Goal: Task Accomplishment & Management: Complete application form

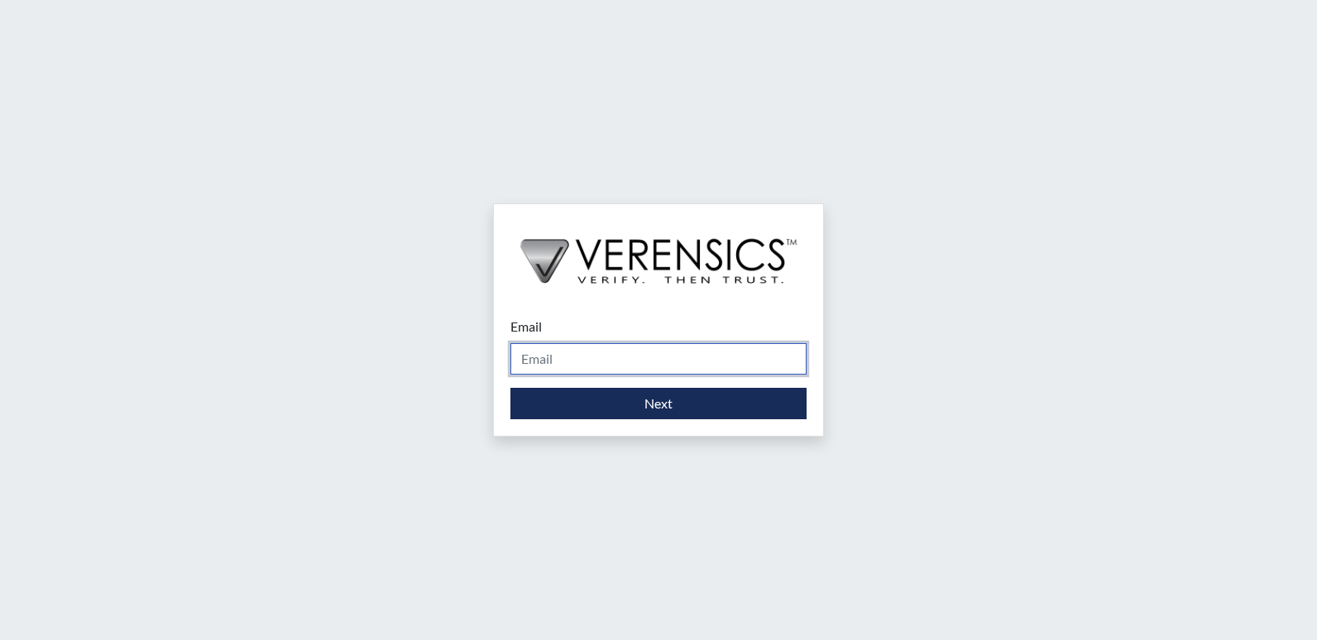
click at [549, 366] on input "Email" at bounding box center [659, 358] width 296 height 31
type input "[PERSON_NAME][EMAIL_ADDRESS][DOMAIN_NAME]"
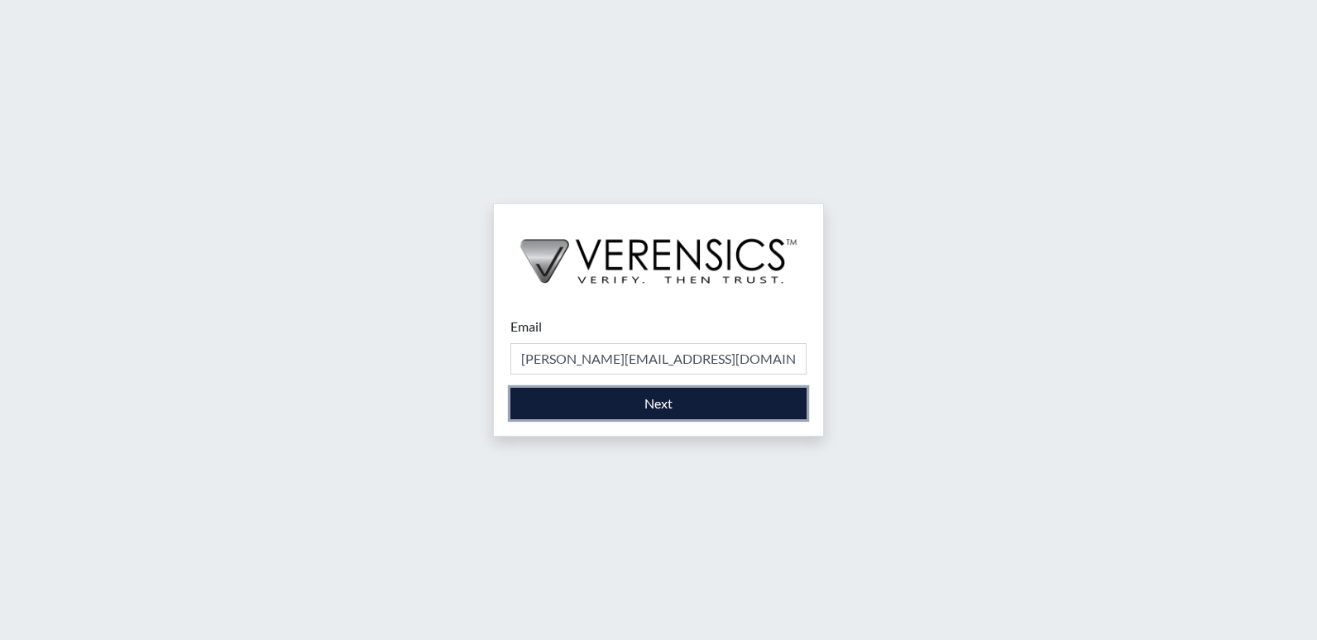
click at [605, 396] on button "Next" at bounding box center [659, 403] width 296 height 31
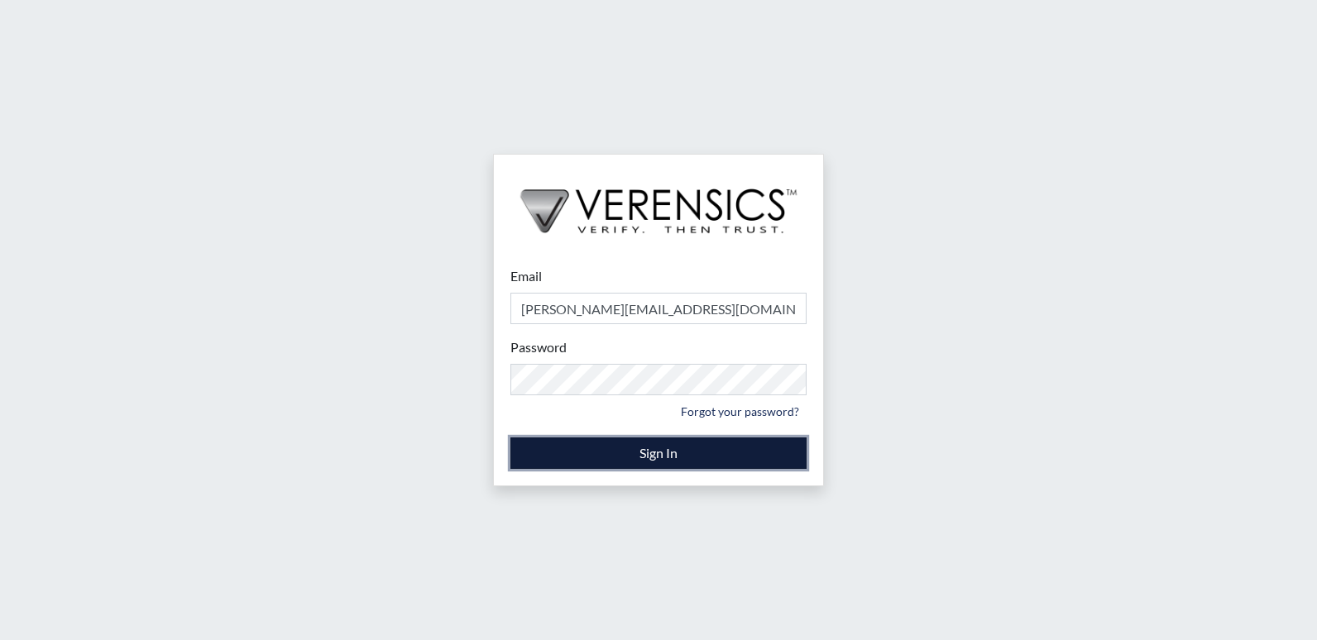
click at [698, 452] on button "Sign In" at bounding box center [659, 453] width 296 height 31
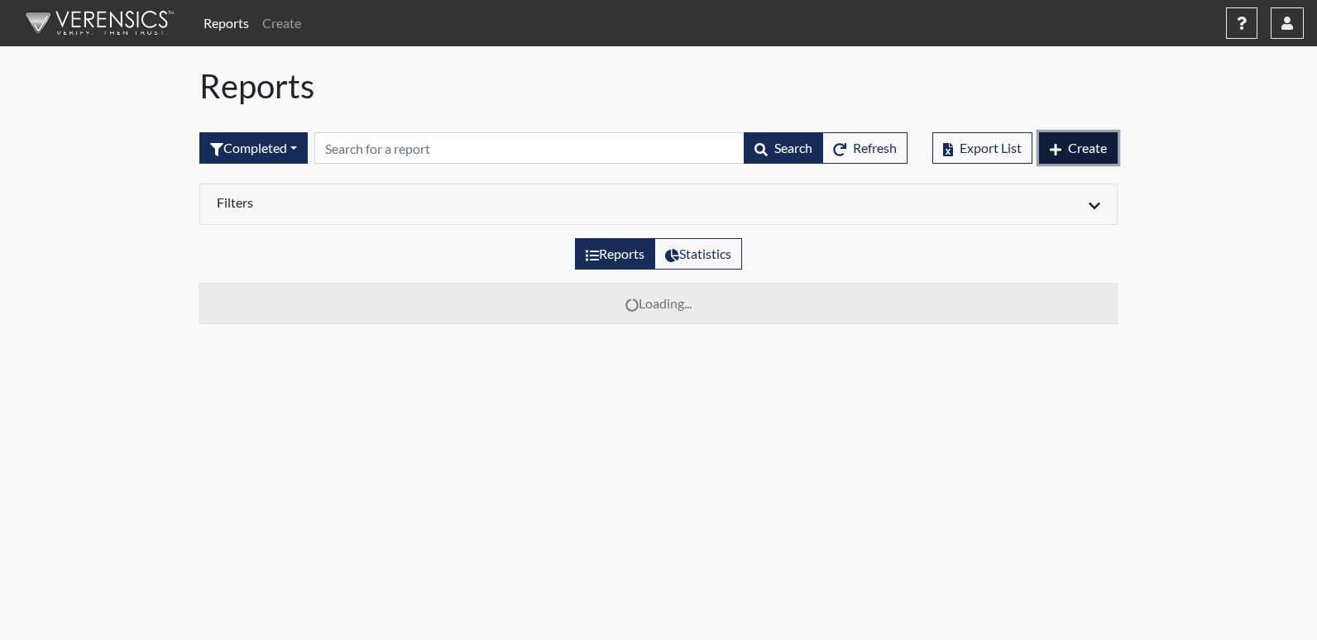
click at [1078, 152] on span "Create" at bounding box center [1087, 148] width 39 height 16
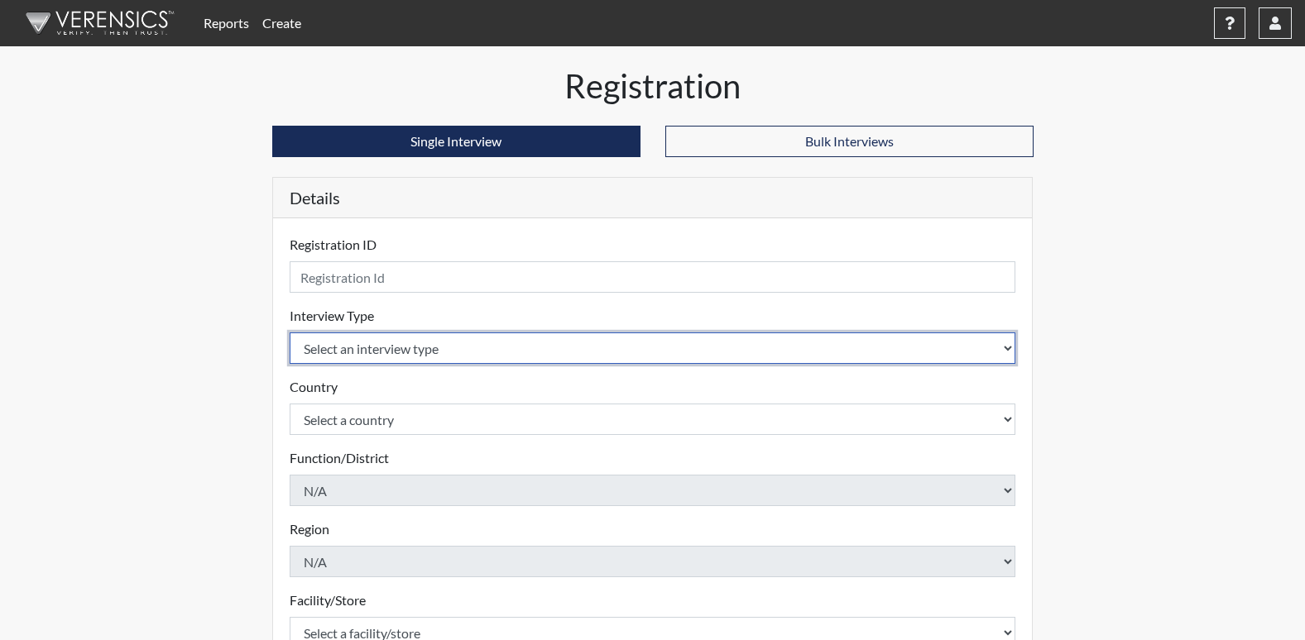
click at [1009, 347] on select "Select an interview type Corrections Pre-Employment" at bounding box center [653, 348] width 727 height 31
select select "ff733e93-e1bf-11ea-9c9f-0eff0cf7eb8f"
click at [290, 333] on select "Select an interview type Corrections Pre-Employment" at bounding box center [653, 348] width 727 height 31
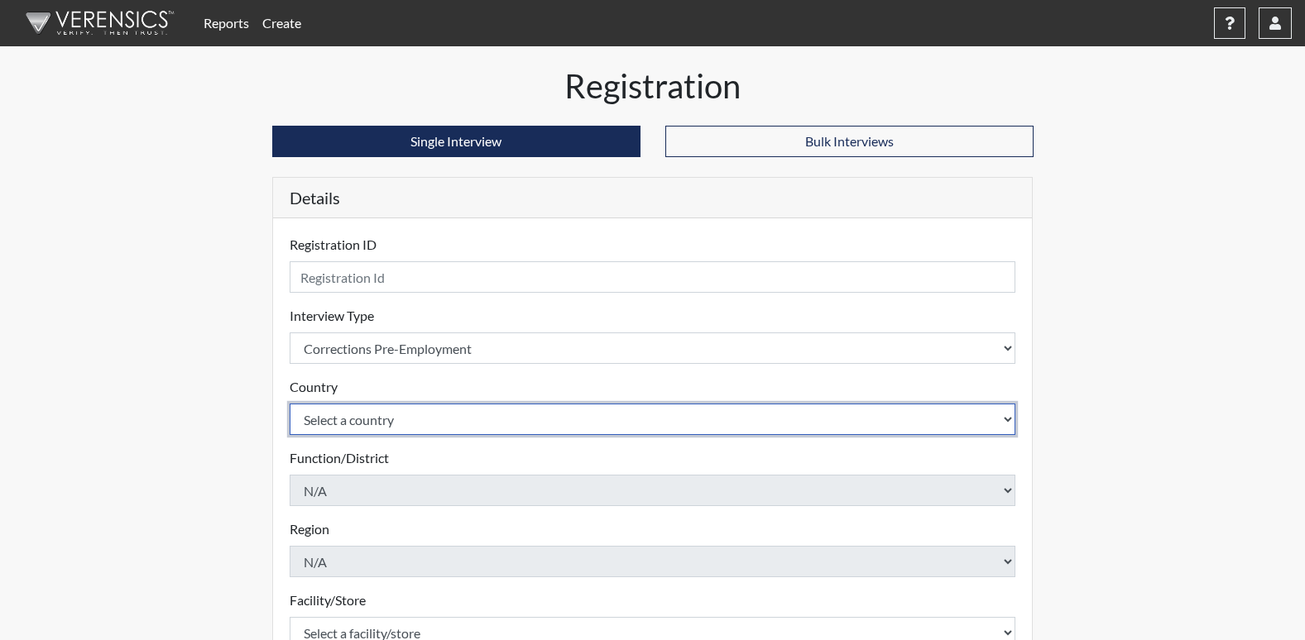
click at [1007, 424] on select "Select a country [GEOGRAPHIC_DATA] [GEOGRAPHIC_DATA]" at bounding box center [653, 419] width 727 height 31
select select "united-states-of-[GEOGRAPHIC_DATA]"
click at [290, 404] on select "Select a country [GEOGRAPHIC_DATA] [GEOGRAPHIC_DATA]" at bounding box center [653, 419] width 727 height 31
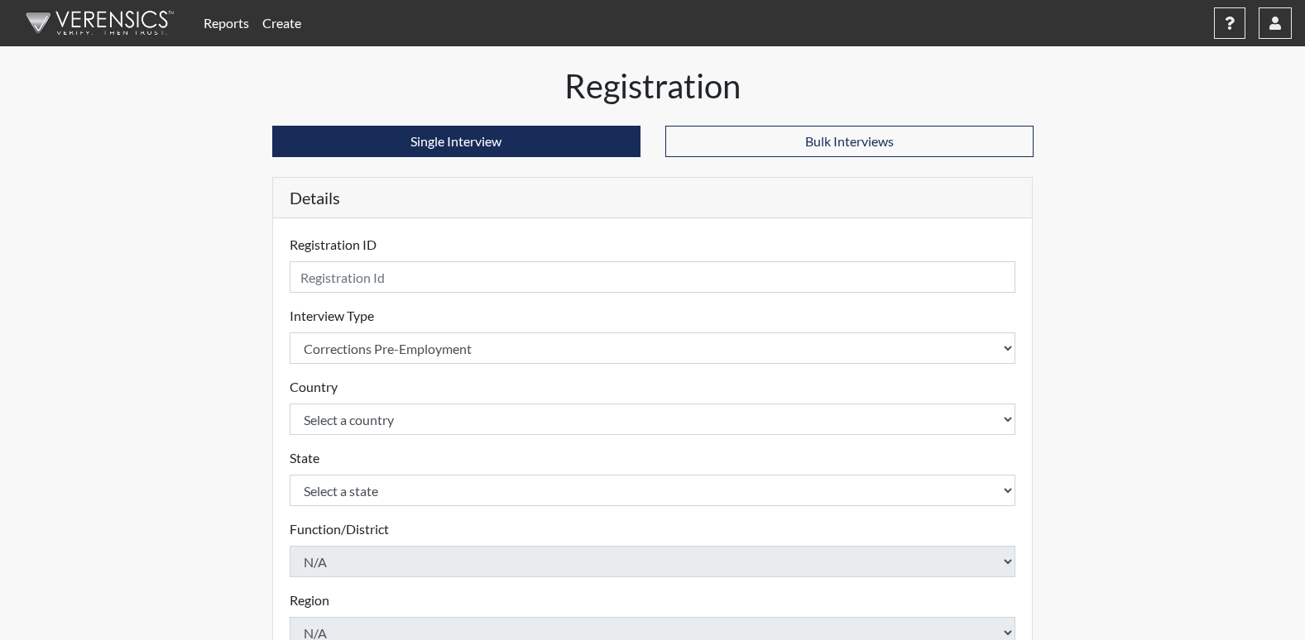
drag, startPoint x: 1007, startPoint y: 494, endPoint x: 1110, endPoint y: 587, distance: 138.3
click at [1110, 587] on div "Registration Single Interview Bulk Interviews Details Registration ID Please pr…" at bounding box center [652, 534] width 943 height 936
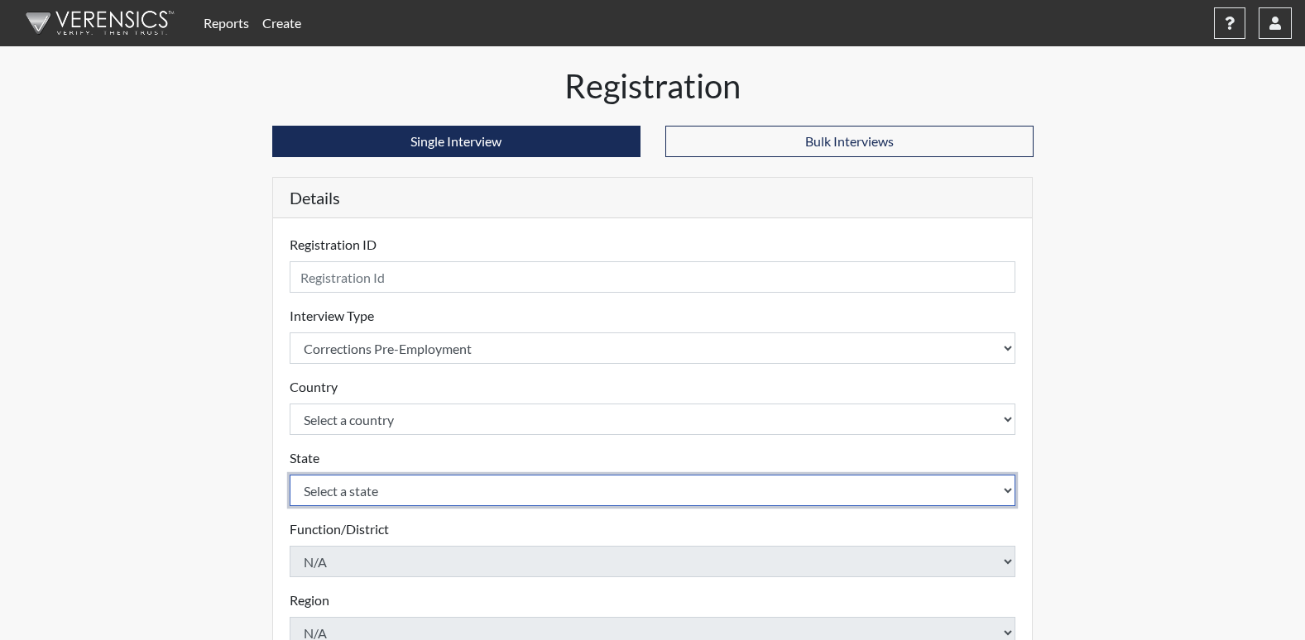
click at [1005, 491] on select "Select a state [US_STATE] [US_STATE] [US_STATE] [US_STATE] [US_STATE] [US_STATE…" at bounding box center [653, 490] width 727 height 31
select select "GA"
click at [290, 475] on select "Select a state [US_STATE] [US_STATE] [US_STATE] [US_STATE] [US_STATE] [US_STATE…" at bounding box center [653, 490] width 727 height 31
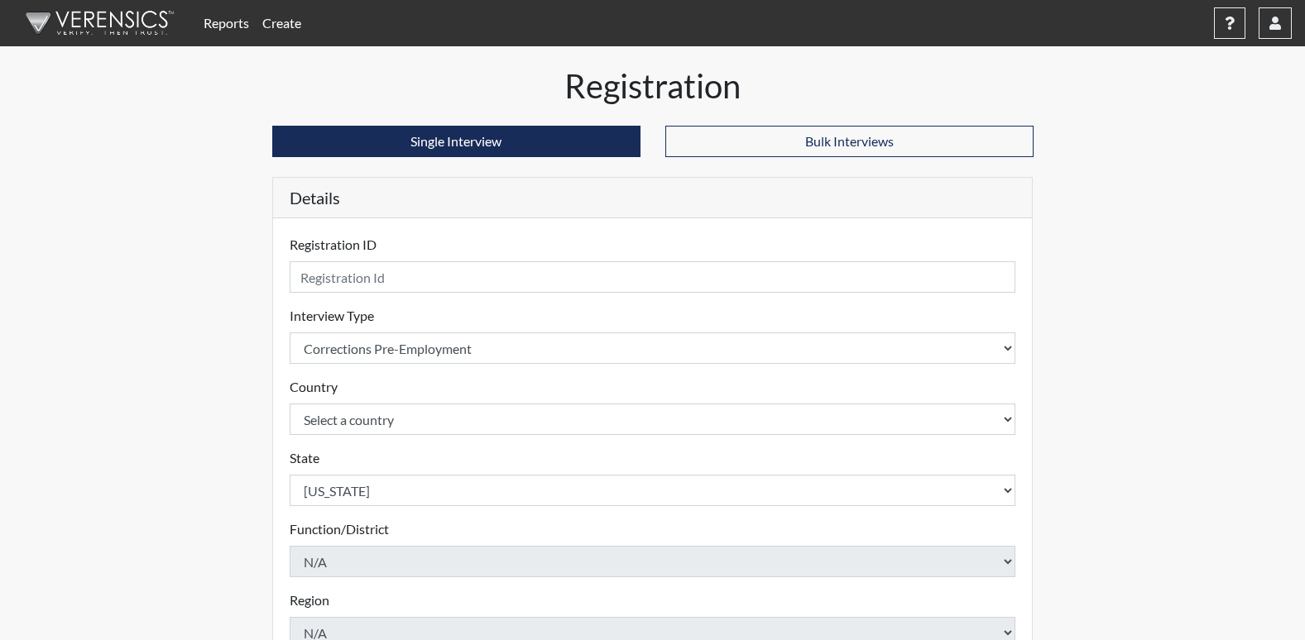
drag, startPoint x: 1313, startPoint y: 627, endPoint x: 1099, endPoint y: 104, distance: 565.2
click at [1099, 104] on div "Registration Single Interview Bulk Interviews Details Registration ID Please pr…" at bounding box center [652, 534] width 943 height 936
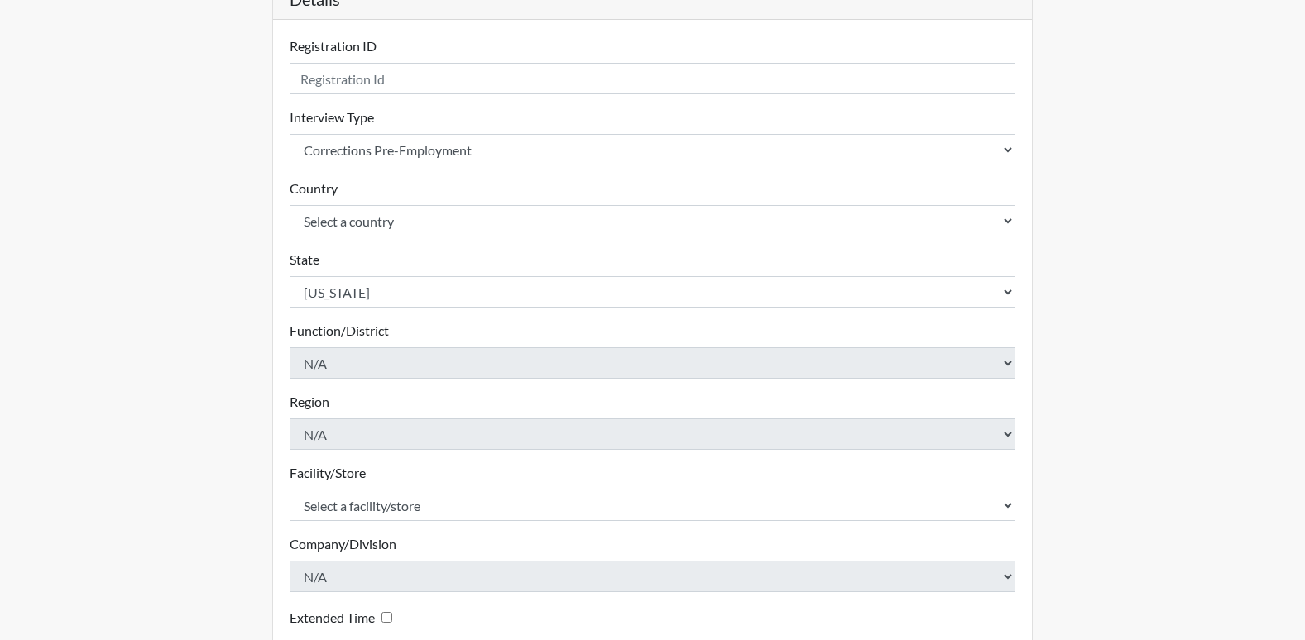
scroll to position [209, 0]
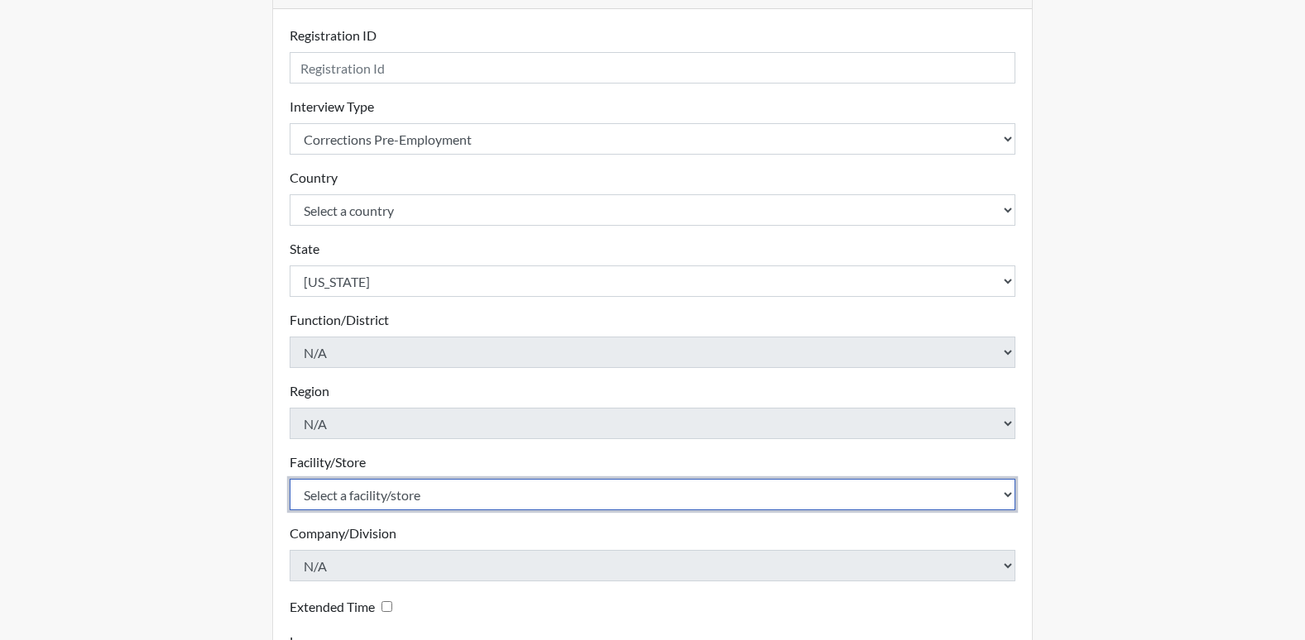
click at [1004, 494] on select "Select a facility/store Long Unit [PERSON_NAME] [PERSON_NAME] Women's PDC" at bounding box center [653, 494] width 727 height 31
select select "0df420ef-37bf-4276-ba7a-c1d957eaad15"
click at [290, 479] on select "Select a facility/store Long Unit [PERSON_NAME] [PERSON_NAME] Women's PDC" at bounding box center [653, 494] width 727 height 31
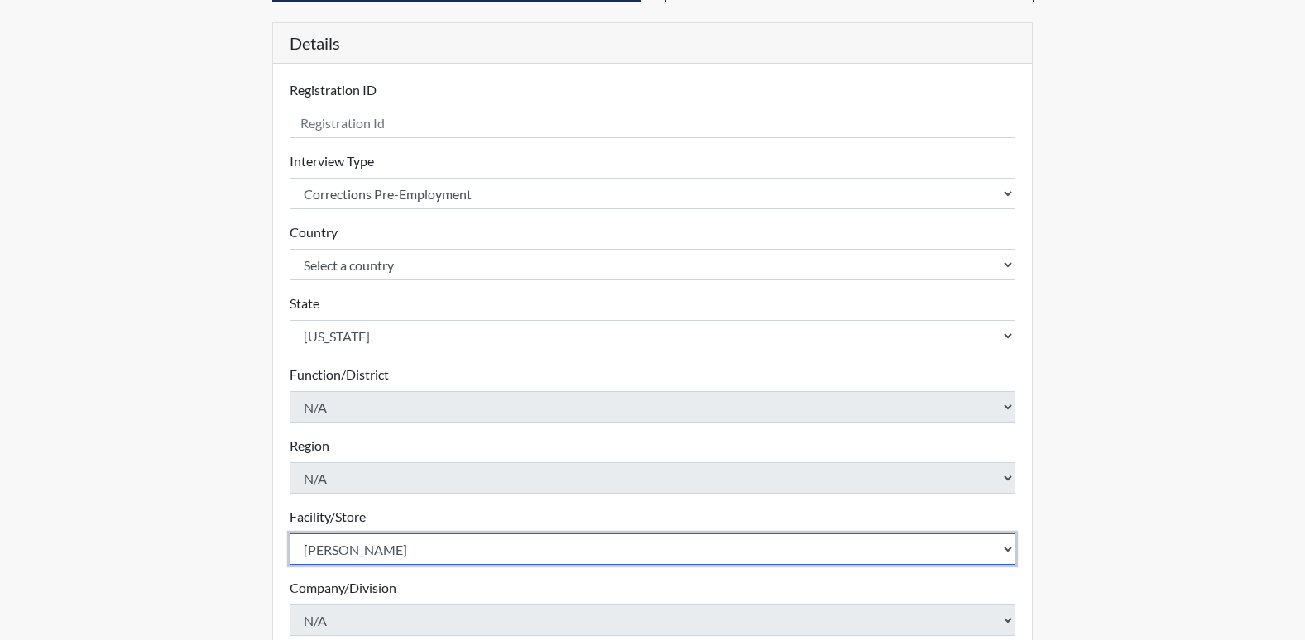
scroll to position [0, 0]
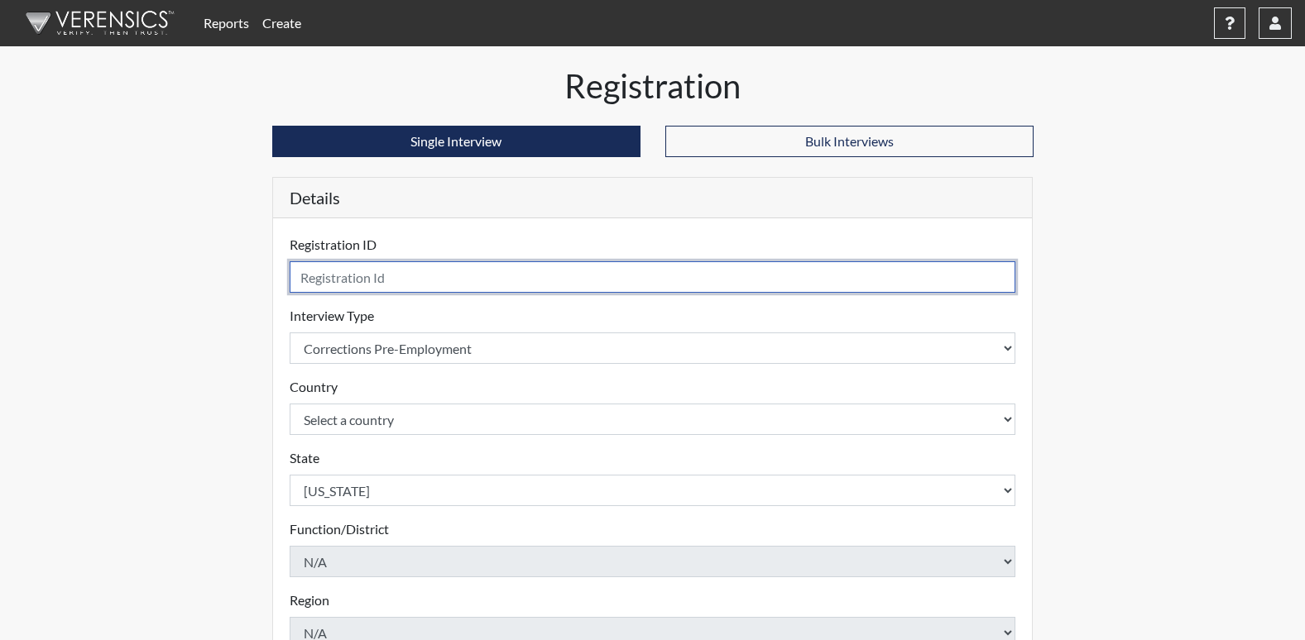
click at [482, 280] on input "text" at bounding box center [653, 276] width 727 height 31
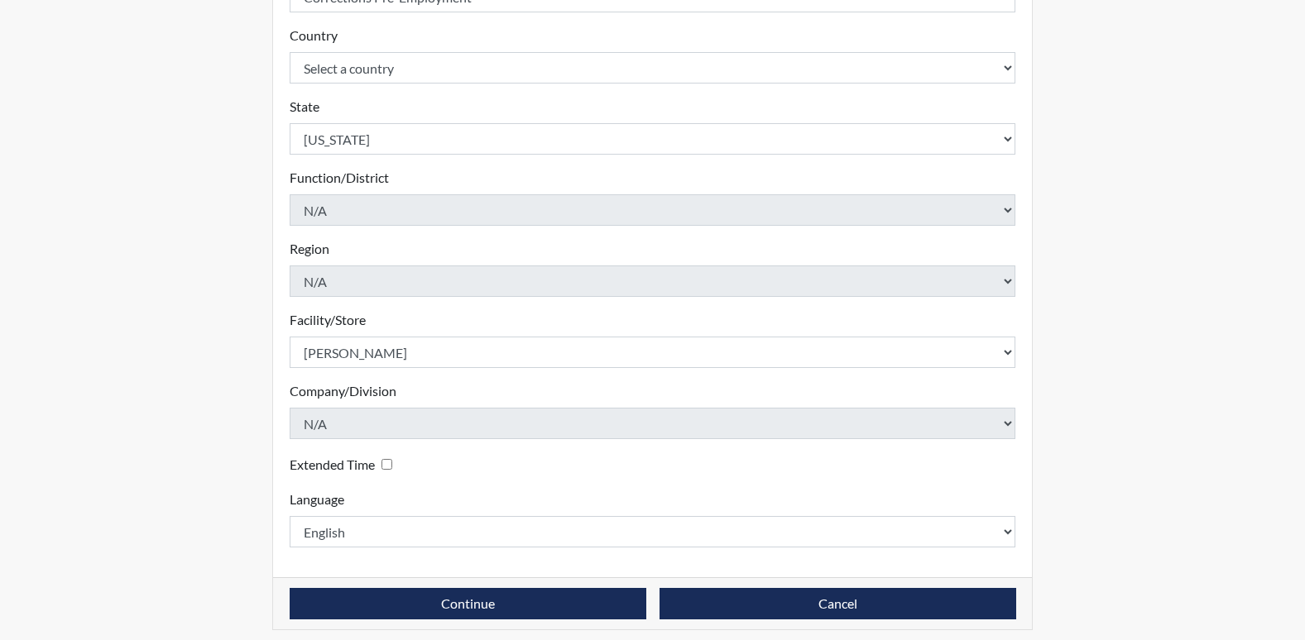
scroll to position [362, 0]
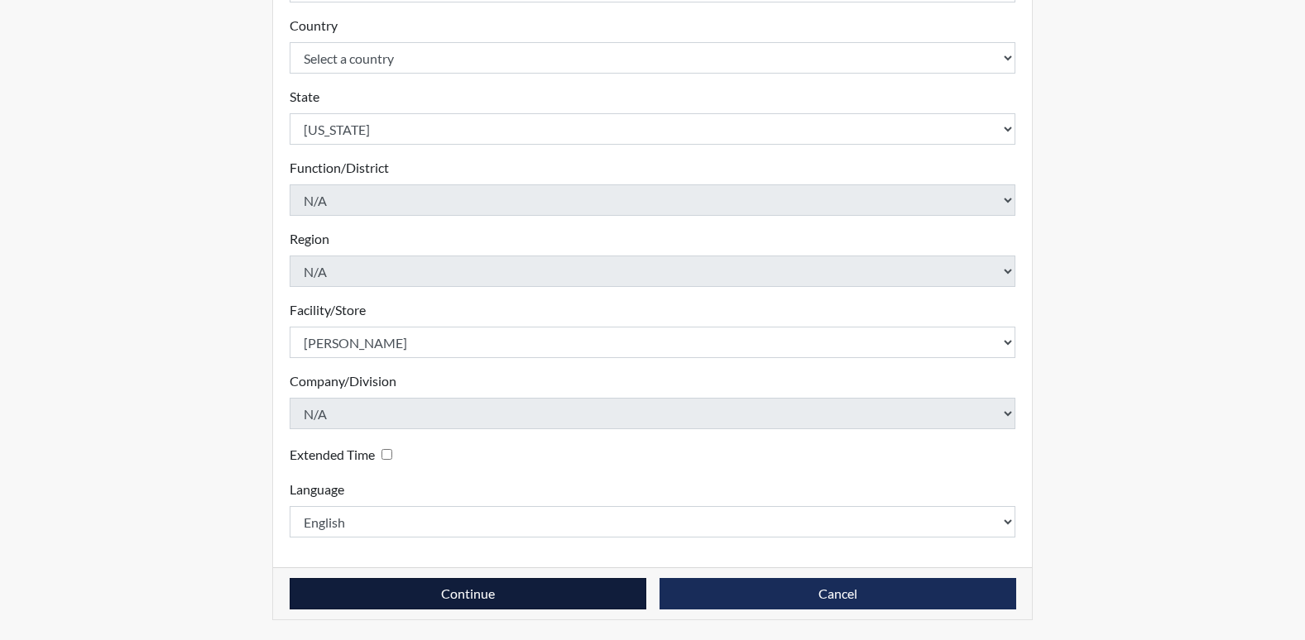
type input "EFJ2552"
click at [530, 596] on button "Continue" at bounding box center [468, 593] width 357 height 31
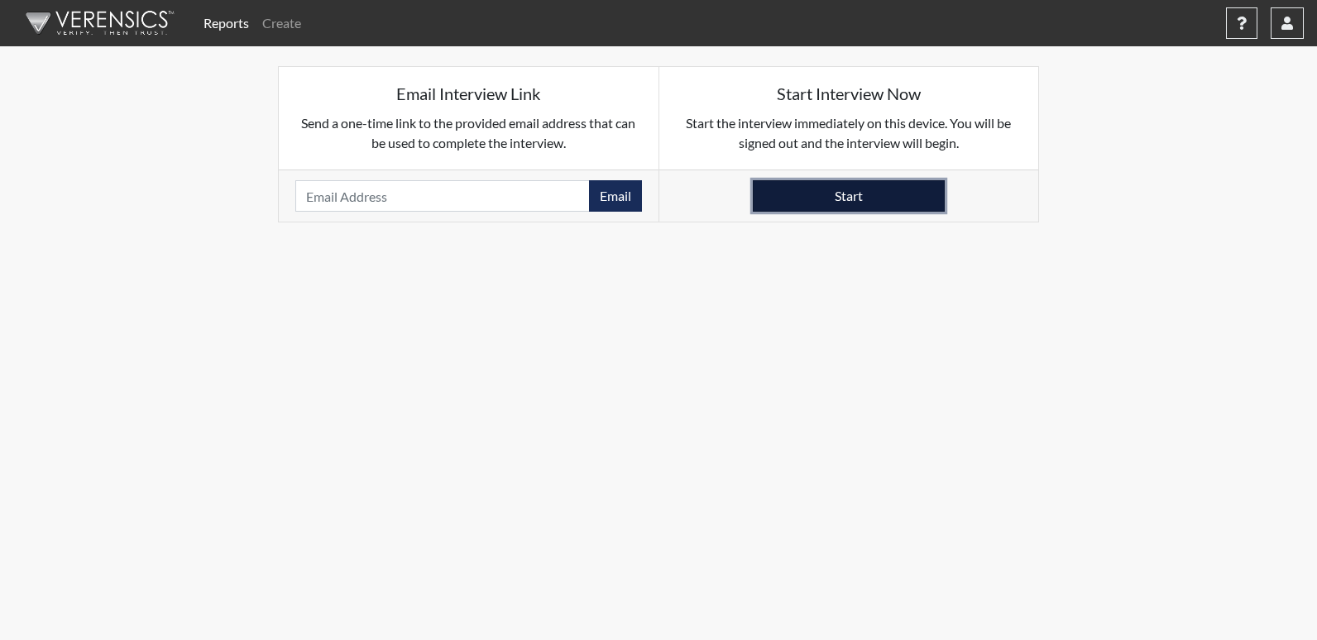
click at [805, 200] on button "Start" at bounding box center [849, 195] width 192 height 31
